Goal: Task Accomplishment & Management: Manage account settings

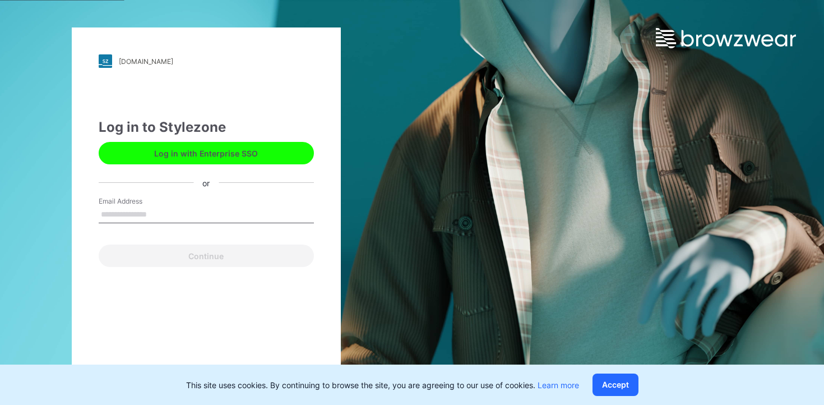
click at [656, 5] on link at bounding box center [740, 24] width 168 height 48
click at [186, 211] on input "Email Address" at bounding box center [206, 214] width 215 height 17
type input "**********"
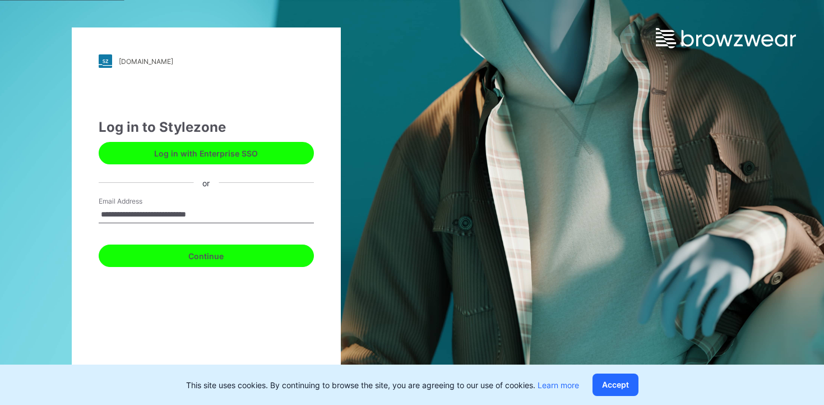
click at [198, 250] on button "Continue" at bounding box center [206, 255] width 215 height 22
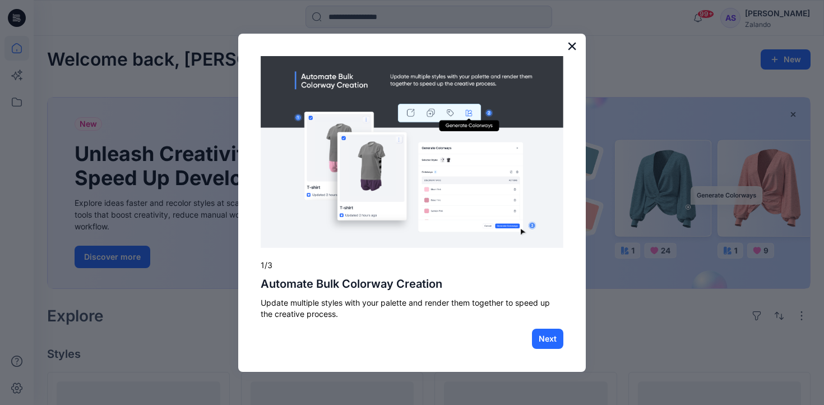
click at [571, 49] on button "×" at bounding box center [572, 46] width 11 height 18
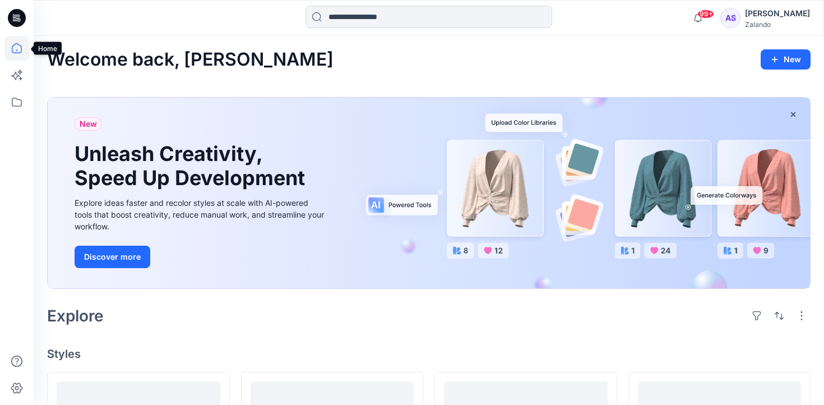
click at [18, 48] on icon at bounding box center [16, 48] width 25 height 25
click at [22, 100] on icon at bounding box center [16, 102] width 25 height 25
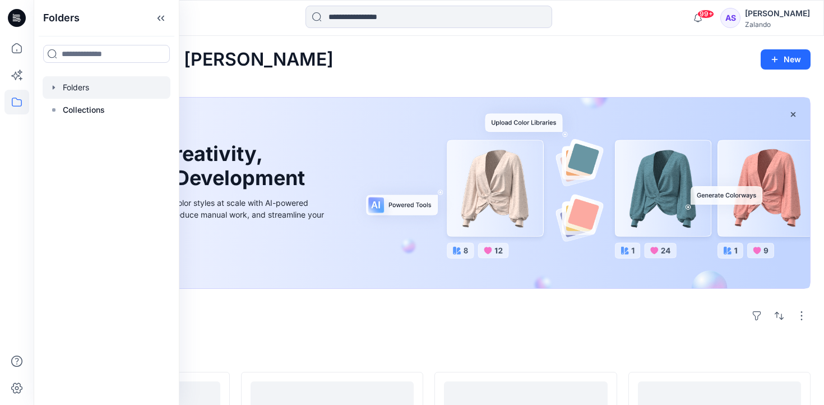
click at [53, 90] on icon "button" at bounding box center [53, 87] width 9 height 9
click at [79, 107] on div at bounding box center [107, 110] width 128 height 22
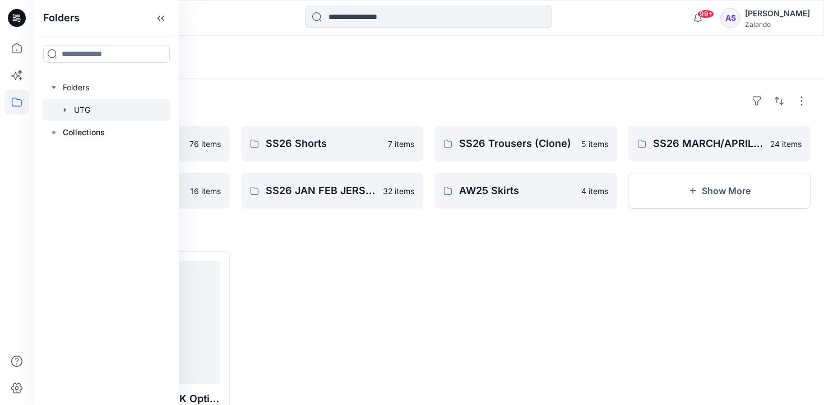
click at [66, 110] on icon "button" at bounding box center [65, 110] width 2 height 4
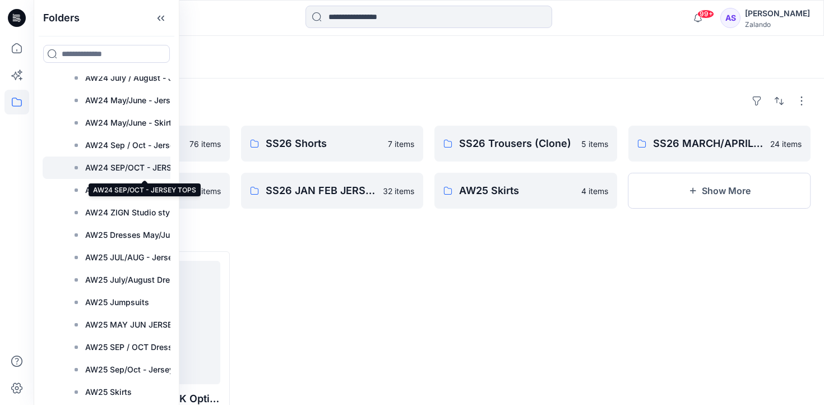
scroll to position [101, 0]
